Goal: Task Accomplishment & Management: Use online tool/utility

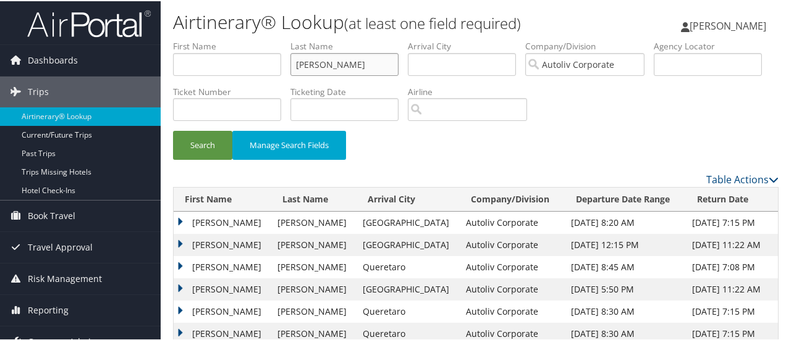
drag, startPoint x: 345, startPoint y: 62, endPoint x: 237, endPoint y: 75, distance: 109.5
click at [237, 39] on ul "First Name Last Name worswick Departure City Arrival City Company/Division Auto…" at bounding box center [475, 39] width 605 height 0
type input "reynolds"
click at [173, 130] on button "Search" at bounding box center [202, 144] width 59 height 29
click at [180, 221] on td "DAMON SPENCER" at bounding box center [223, 222] width 98 height 22
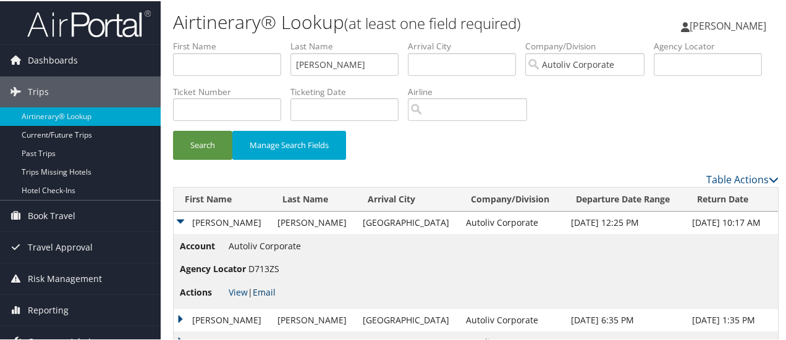
click at [264, 291] on link "Email" at bounding box center [264, 291] width 23 height 12
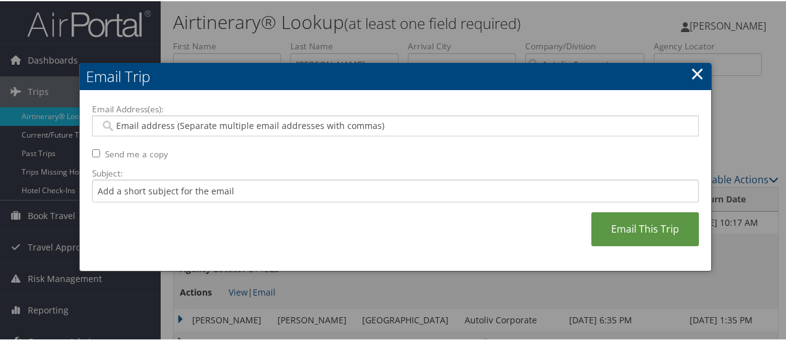
click at [203, 125] on input "Email Address(es):" at bounding box center [395, 125] width 591 height 12
type input "shelb"
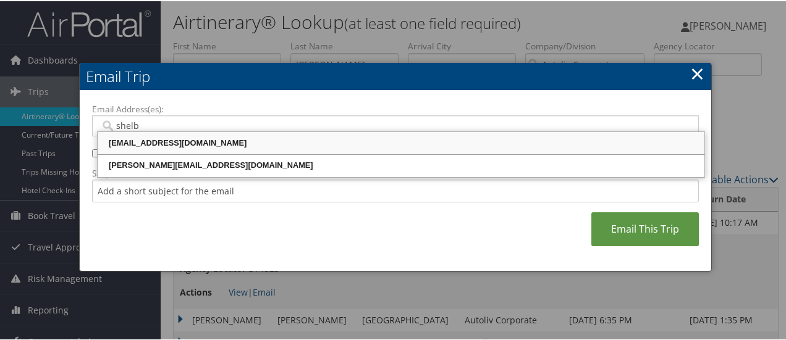
click at [195, 141] on div "SHELBY.AUILER@AUTOLIV.COM" at bounding box center [400, 142] width 603 height 12
type input "SHELBY.AUILER@AUTOLIV.COM"
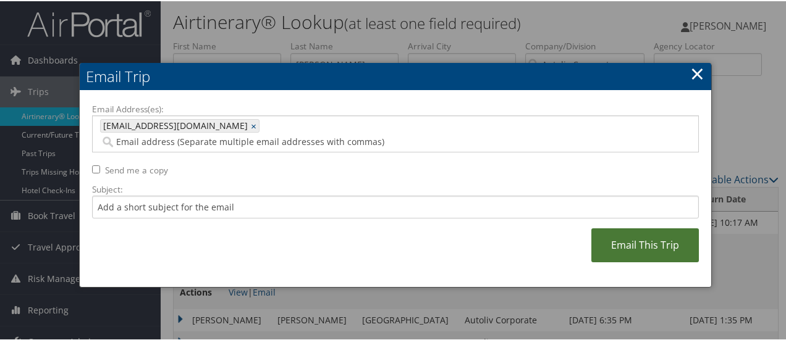
click at [651, 234] on link "Email This Trip" at bounding box center [644, 244] width 107 height 34
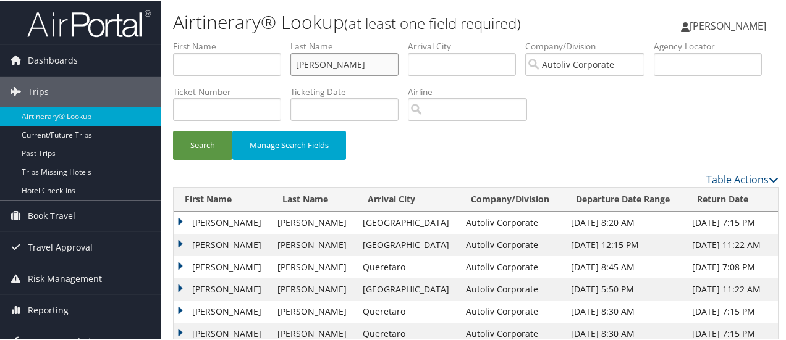
drag, startPoint x: 343, startPoint y: 67, endPoint x: 243, endPoint y: 83, distance: 101.5
click at [246, 39] on ul "First Name Last Name worswick Departure City Arrival City Company/Division Auto…" at bounding box center [475, 39] width 605 height 0
type input "reynolds"
click at [173, 130] on button "Search" at bounding box center [202, 144] width 59 height 29
click at [180, 240] on td "DAMON SPENCER" at bounding box center [223, 244] width 98 height 22
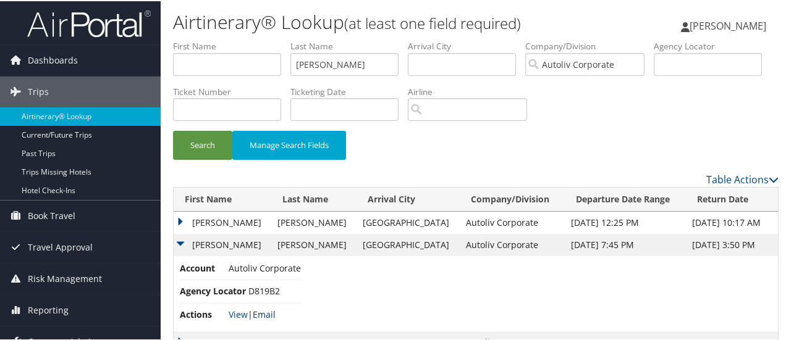
click at [269, 316] on link "Email" at bounding box center [264, 314] width 23 height 12
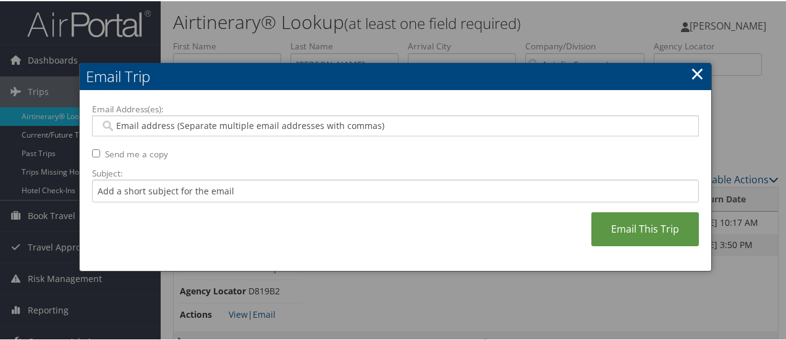
click at [187, 126] on input "Email Address(es):" at bounding box center [395, 125] width 591 height 12
type input "shel"
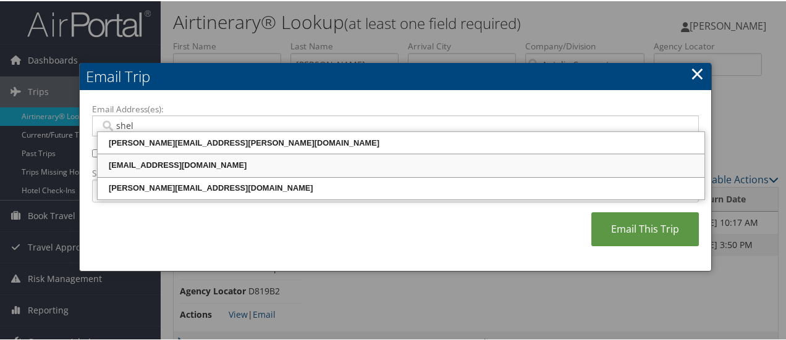
click at [182, 167] on div "SHELBY.AUILER@AUTOLIV.COM" at bounding box center [400, 164] width 603 height 12
type input "SHELBY.AUILER@AUTOLIV.COM"
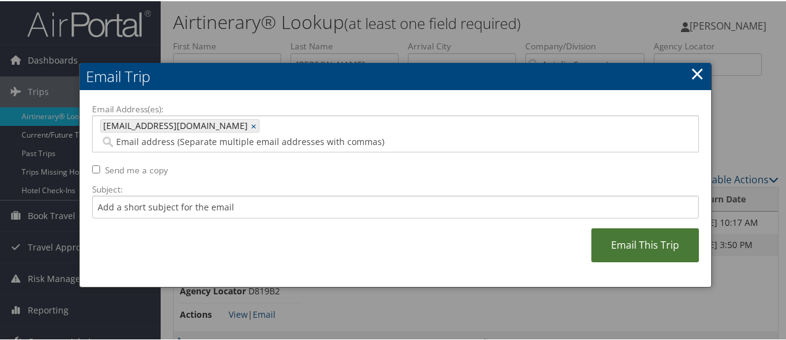
click at [647, 242] on link "Email This Trip" at bounding box center [644, 244] width 107 height 34
